Goal: Task Accomplishment & Management: Use online tool/utility

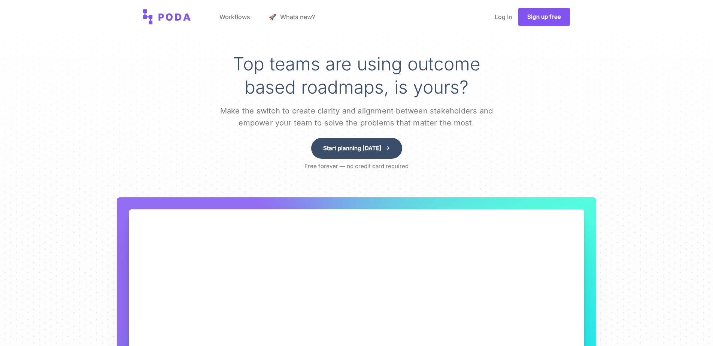
click at [522, 20] on link "Sign up free" at bounding box center [544, 17] width 52 height 18
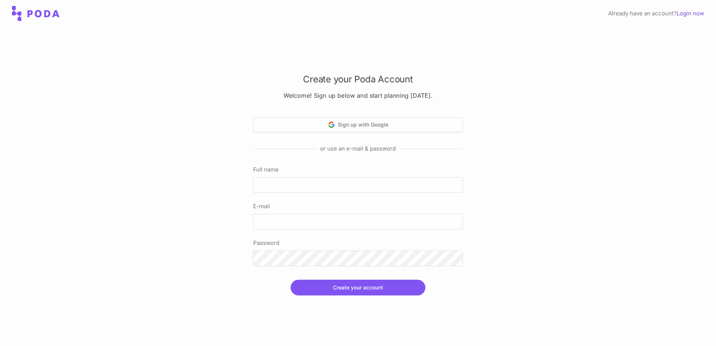
click at [690, 13] on link "Login now" at bounding box center [689, 13] width 27 height 7
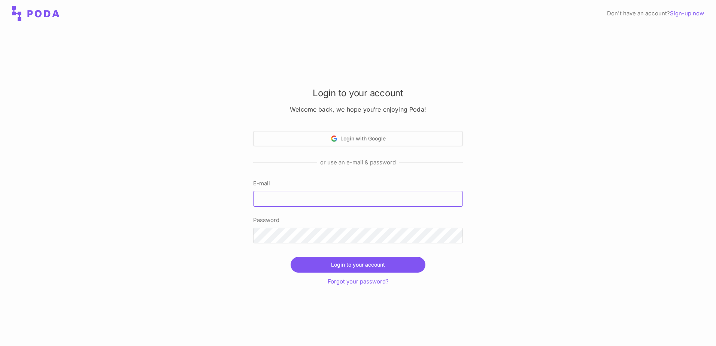
type input "[EMAIL_ADDRESS][DOMAIN_NAME]"
click at [347, 259] on button "Login to your account" at bounding box center [357, 265] width 135 height 16
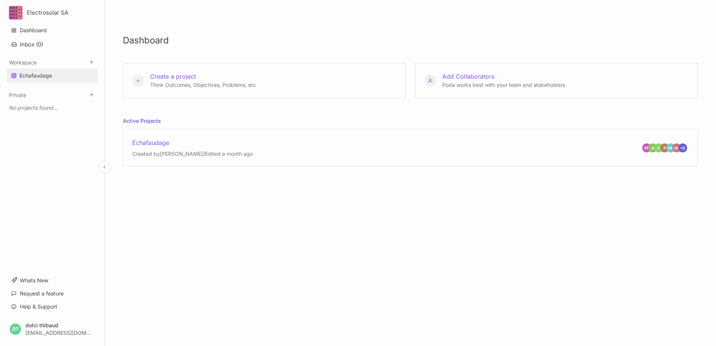
click at [34, 76] on div "Echafaudage" at bounding box center [35, 75] width 33 height 9
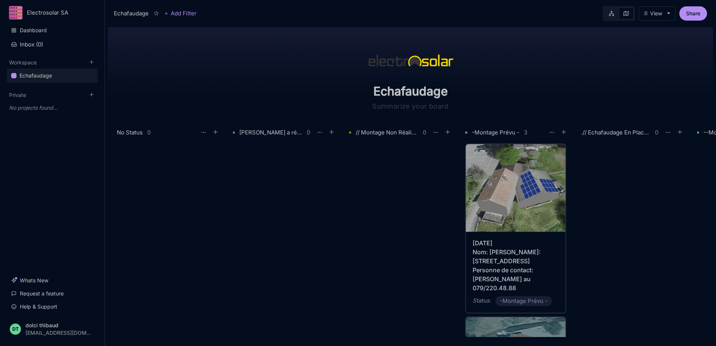
click at [527, 192] on img at bounding box center [516, 188] width 100 height 88
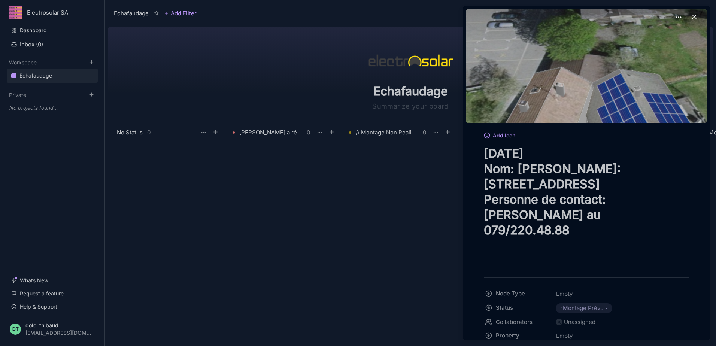
drag, startPoint x: 539, startPoint y: 182, endPoint x: 546, endPoint y: 197, distance: 16.9
click at [546, 197] on textarea "[DATE] Nom: [PERSON_NAME]: [STREET_ADDRESS] Personne de contact: [PERSON_NAME] …" at bounding box center [586, 207] width 205 height 123
